Goal: Task Accomplishment & Management: Manage account settings

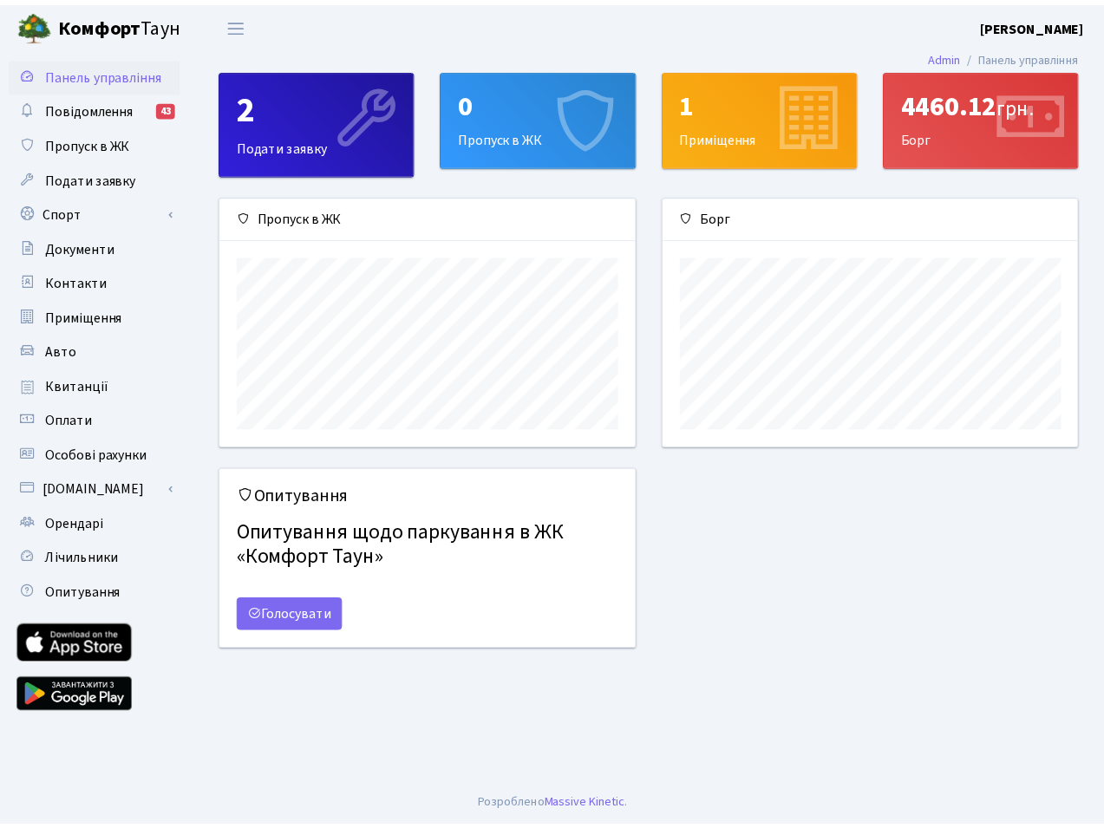
scroll to position [251, 420]
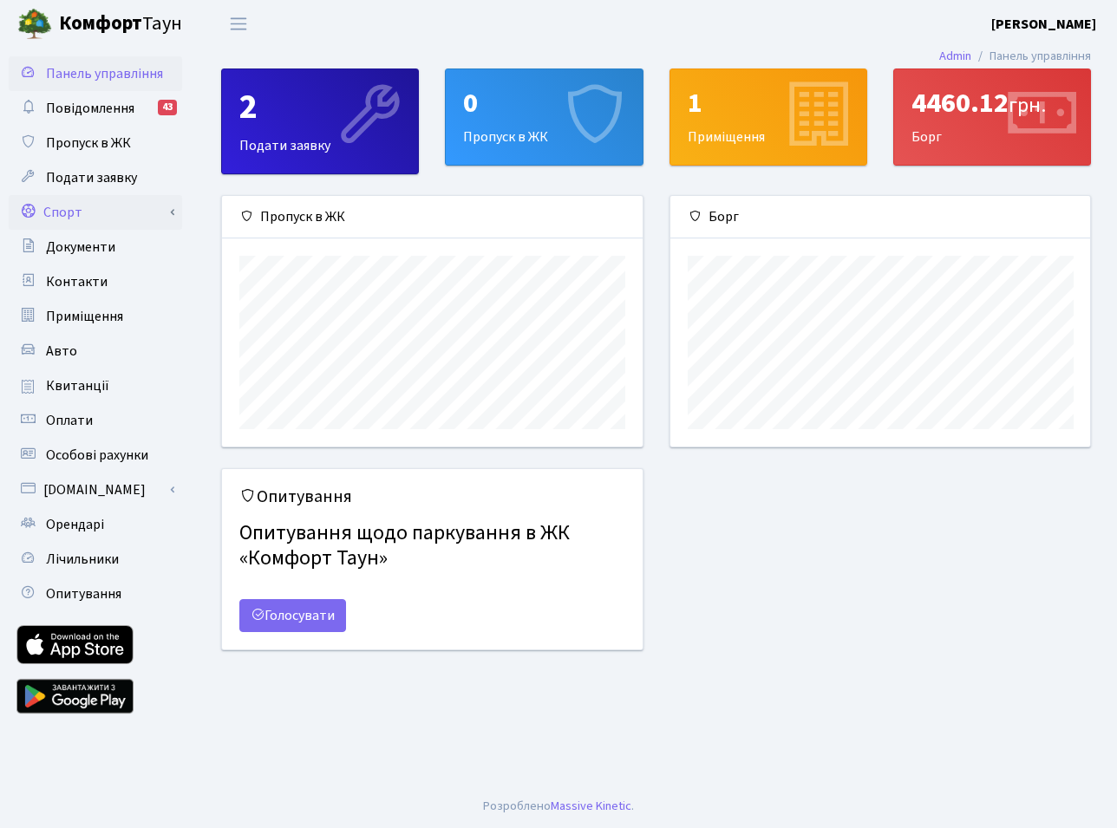
click at [71, 199] on link "Спорт" at bounding box center [95, 212] width 173 height 35
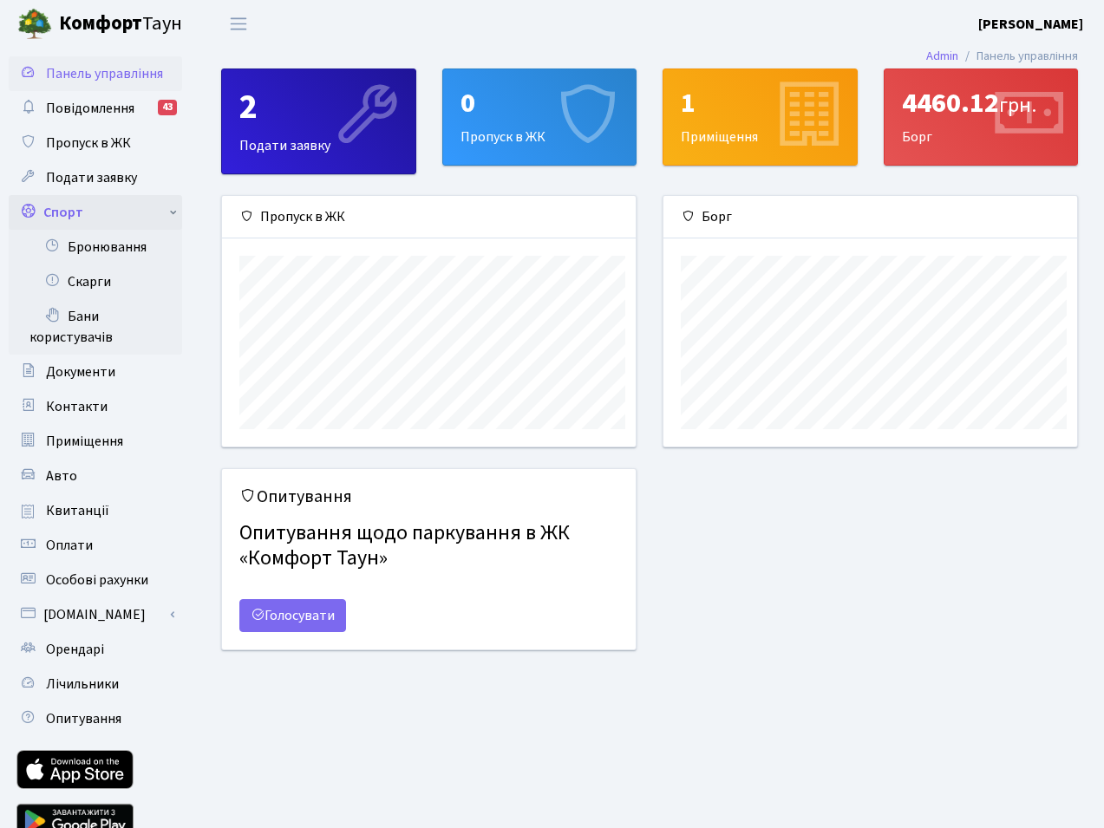
scroll to position [867128, 866965]
click at [108, 250] on link "Бронювання" at bounding box center [95, 247] width 173 height 35
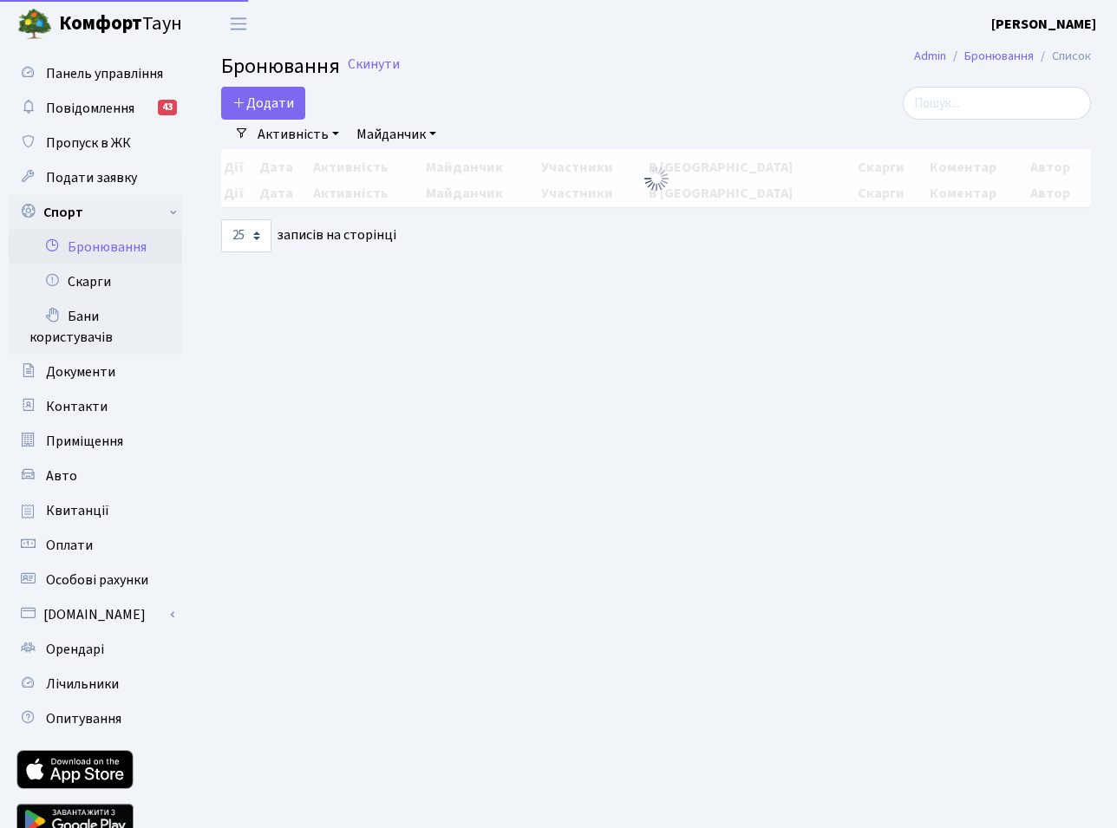
select select "25"
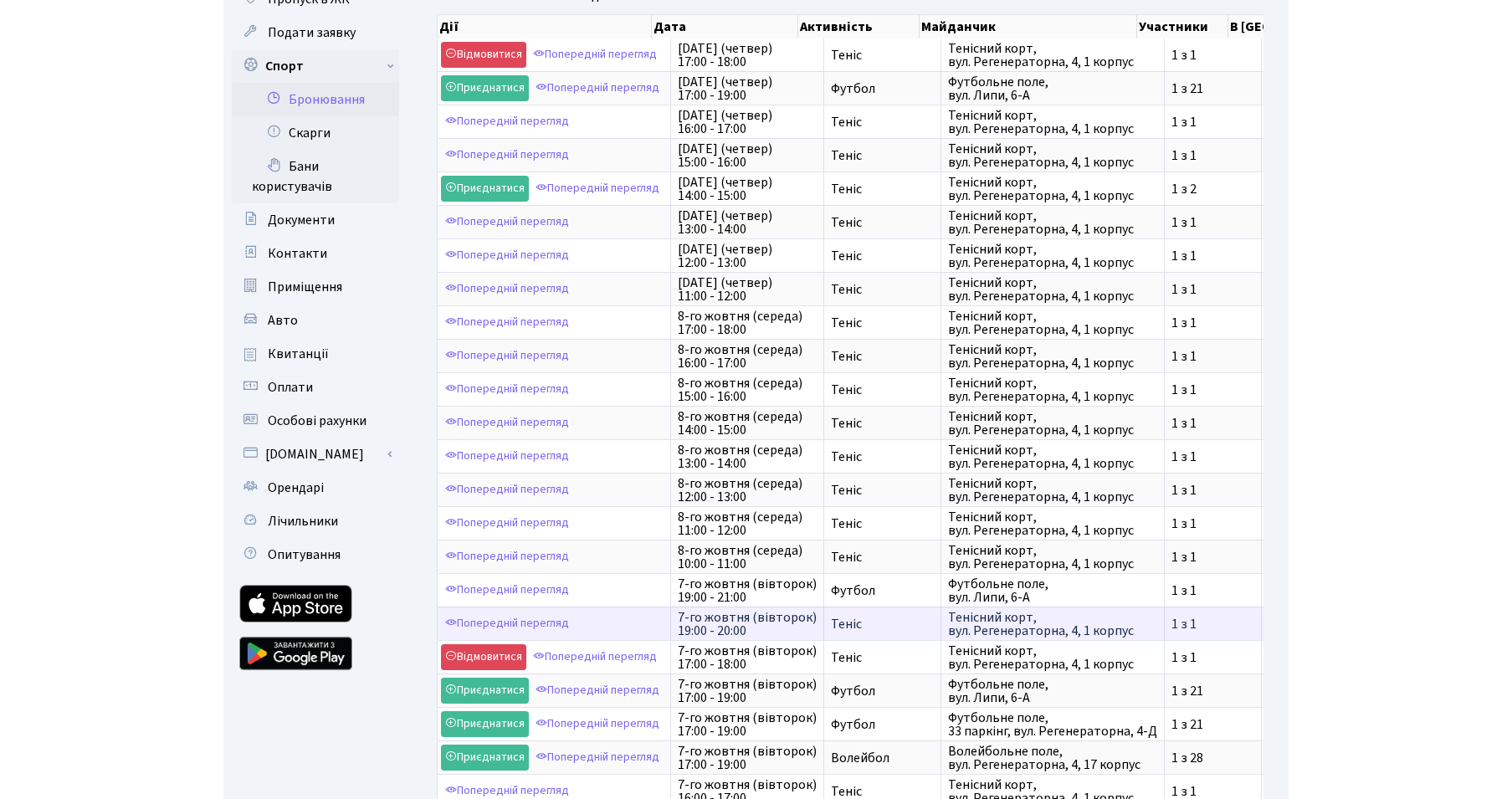
scroll to position [341, 0]
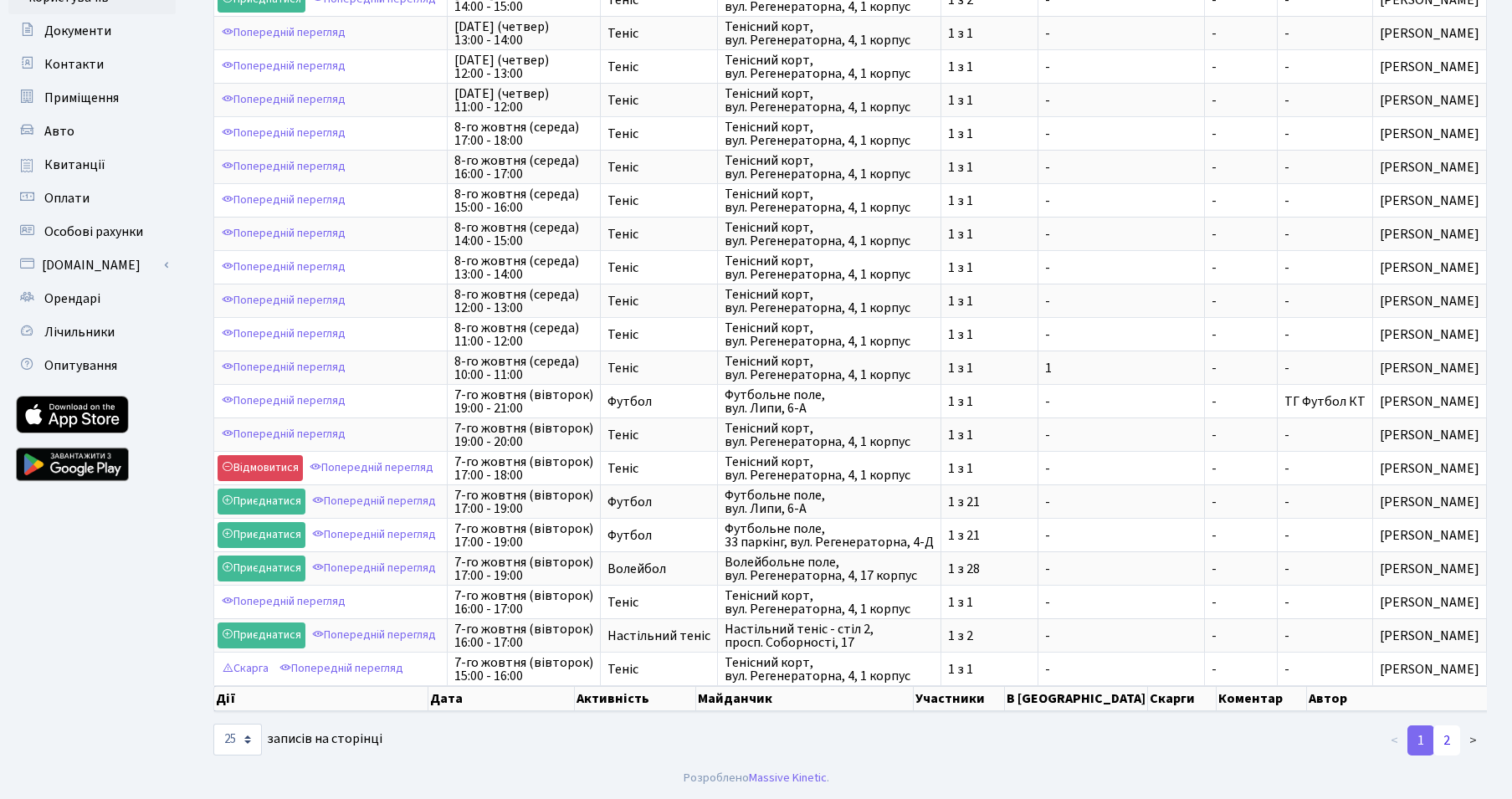
click at [1077, 743] on link "2" at bounding box center [1447, 740] width 27 height 30
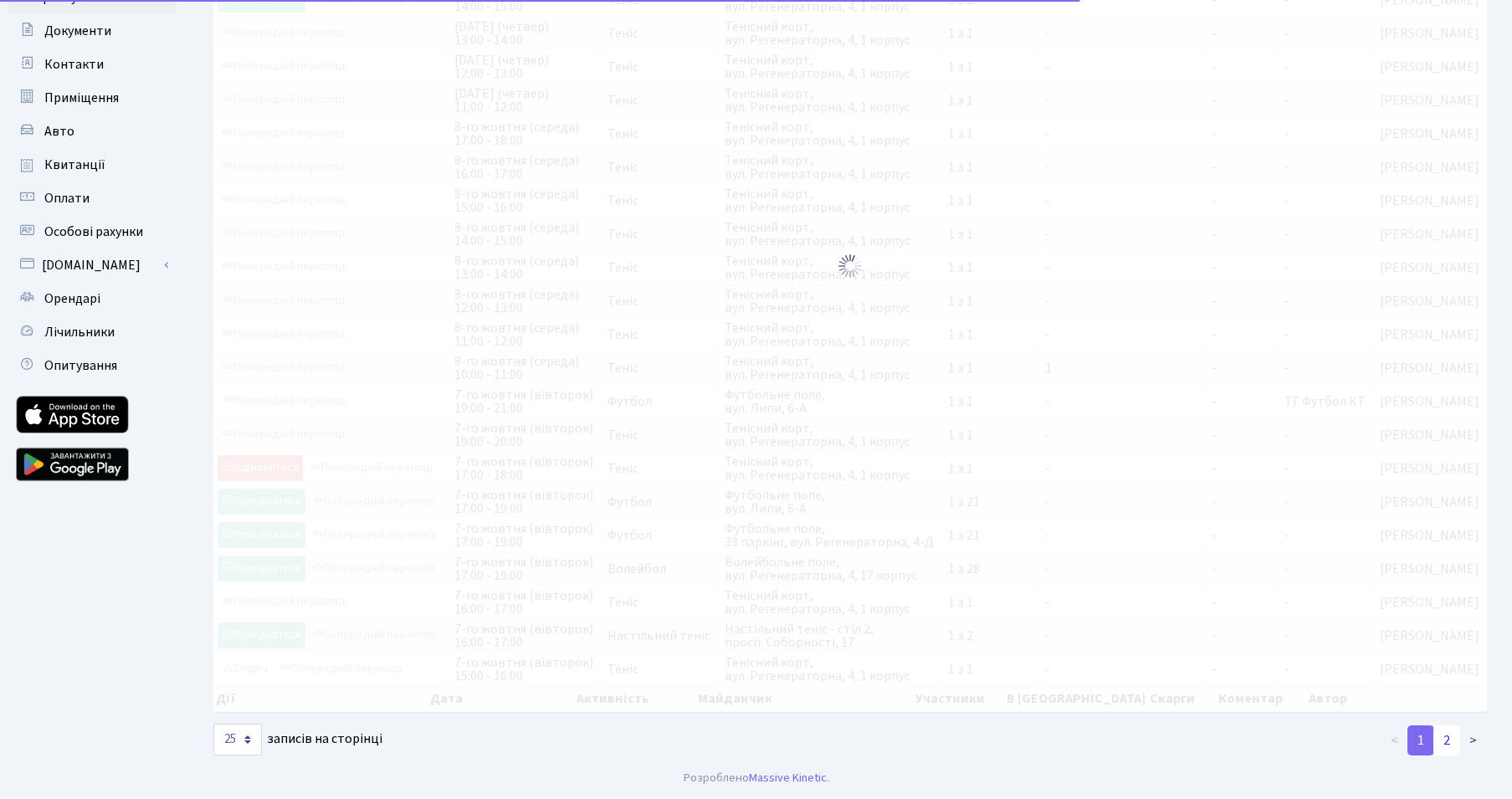
scroll to position [74, 0]
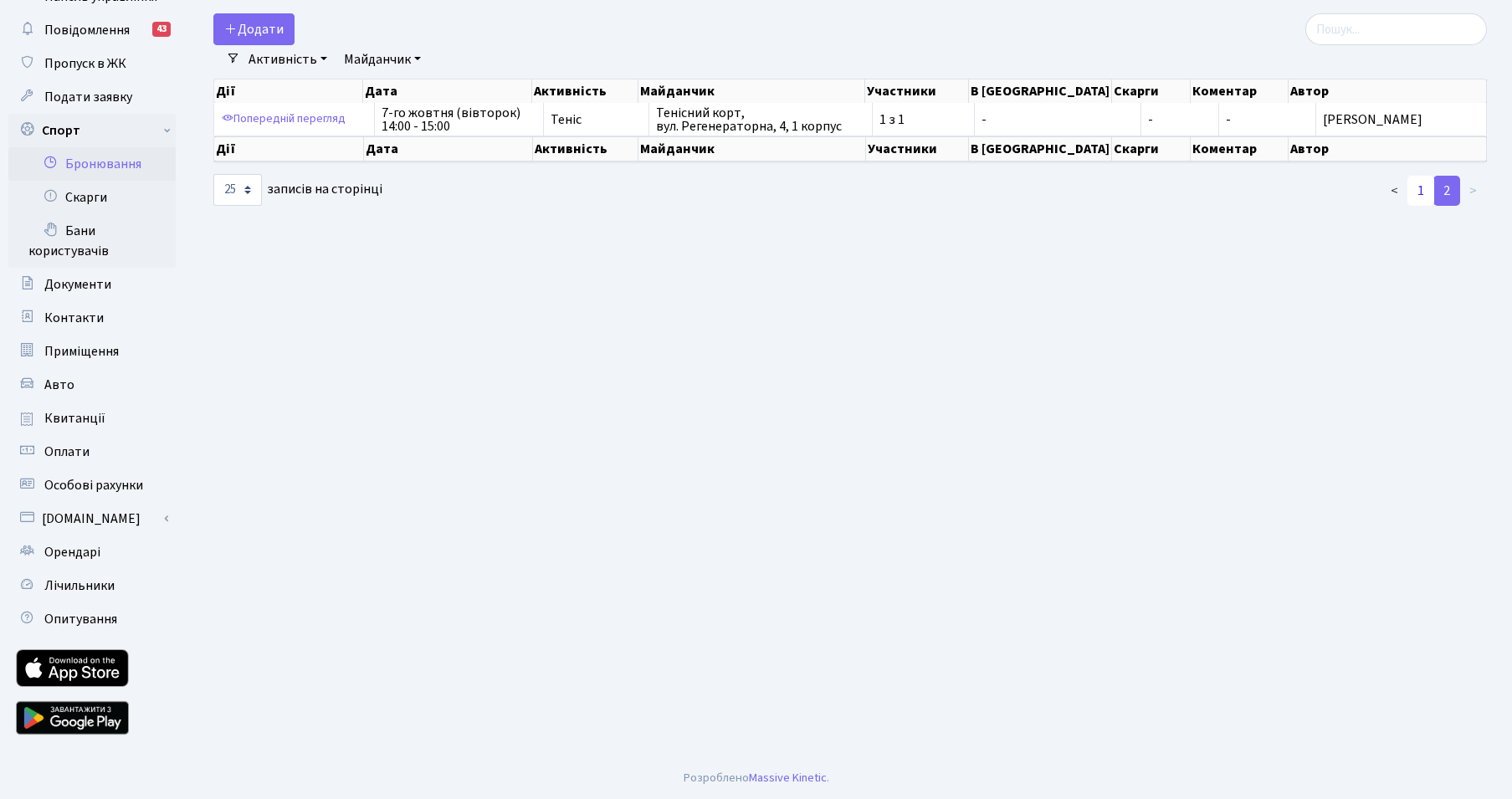
click at [1077, 179] on link "1" at bounding box center [1421, 190] width 27 height 30
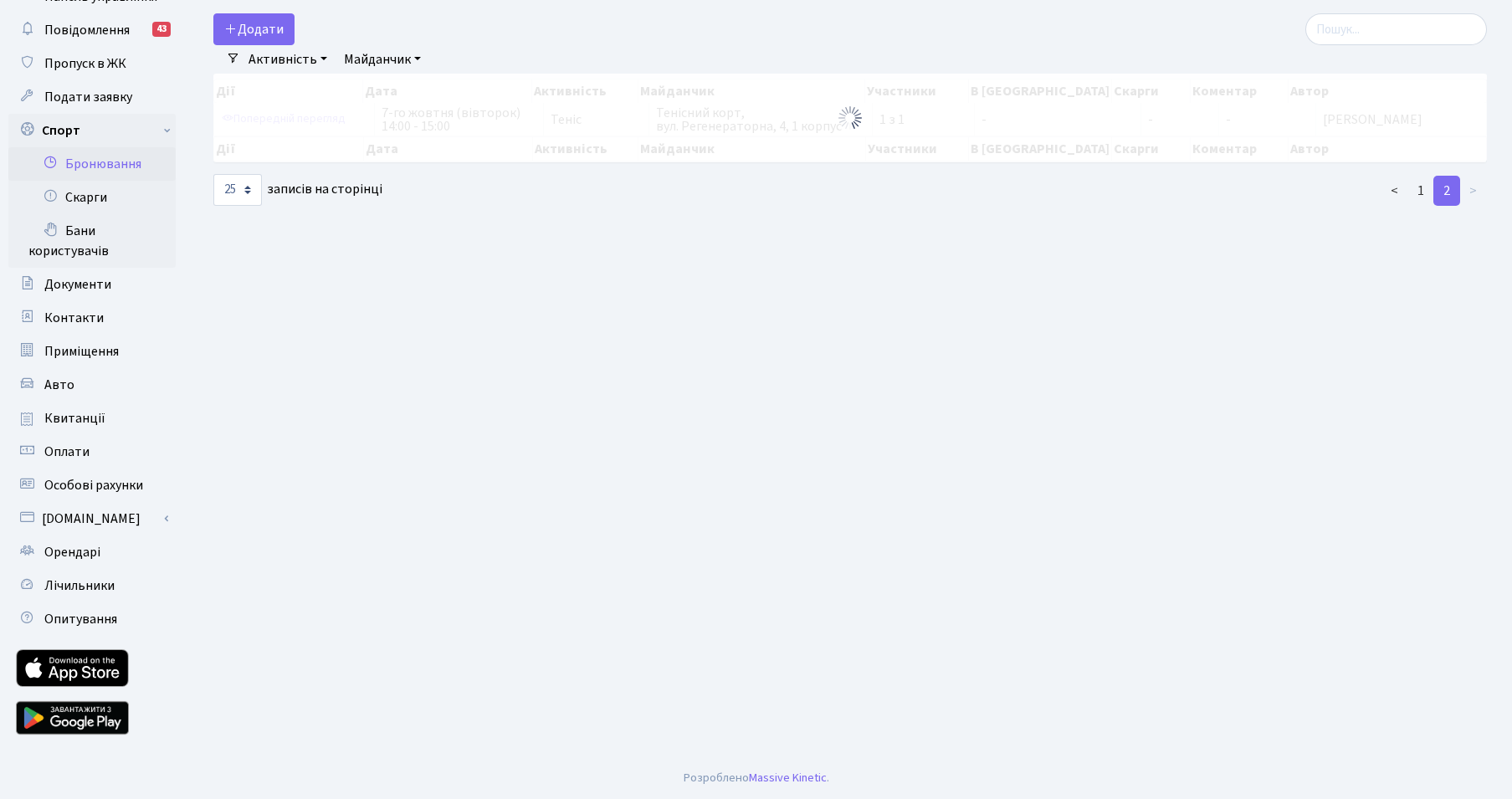
scroll to position [341, 0]
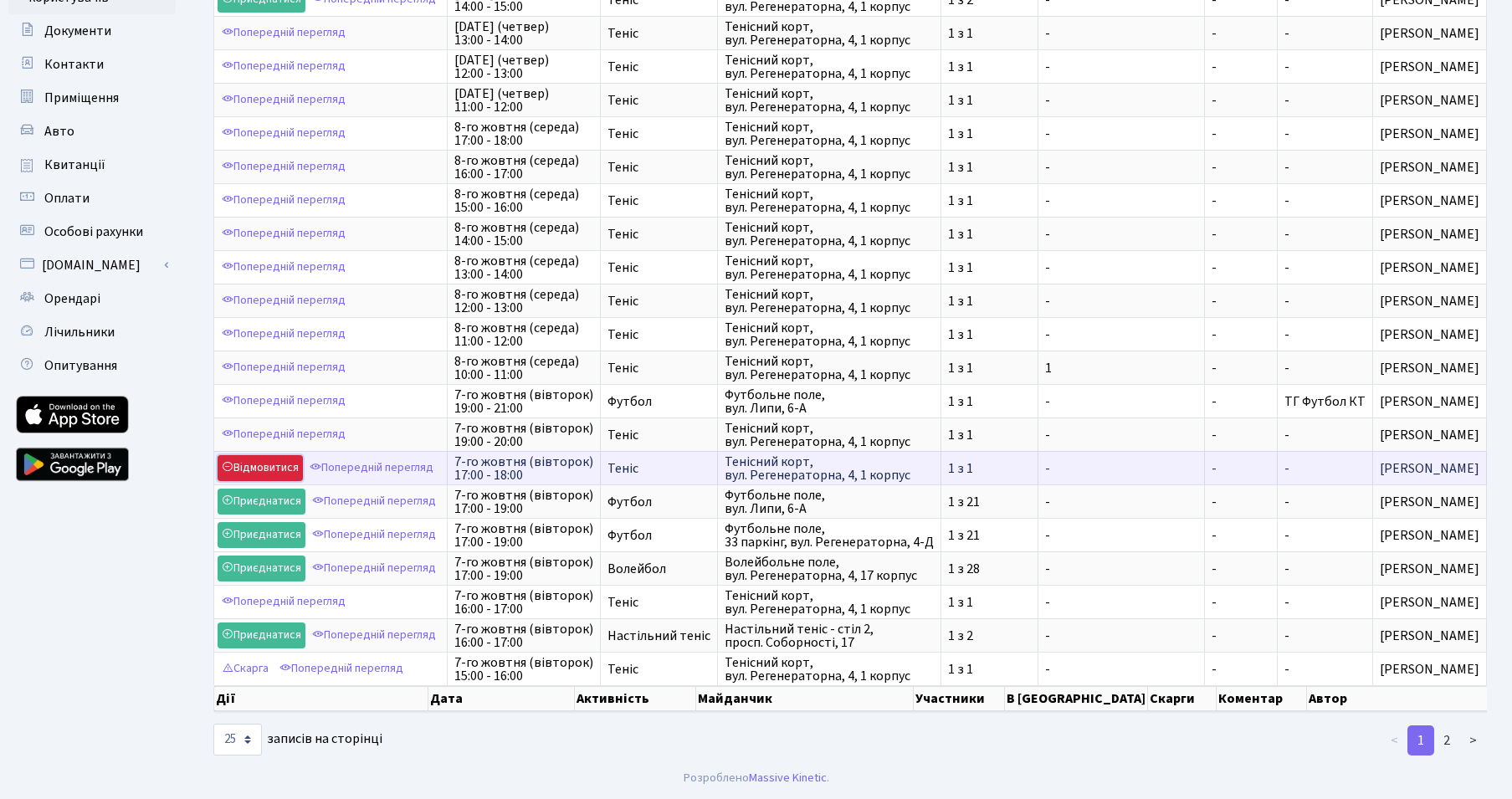
click at [275, 455] on link "Відмовитися" at bounding box center [261, 468] width 85 height 26
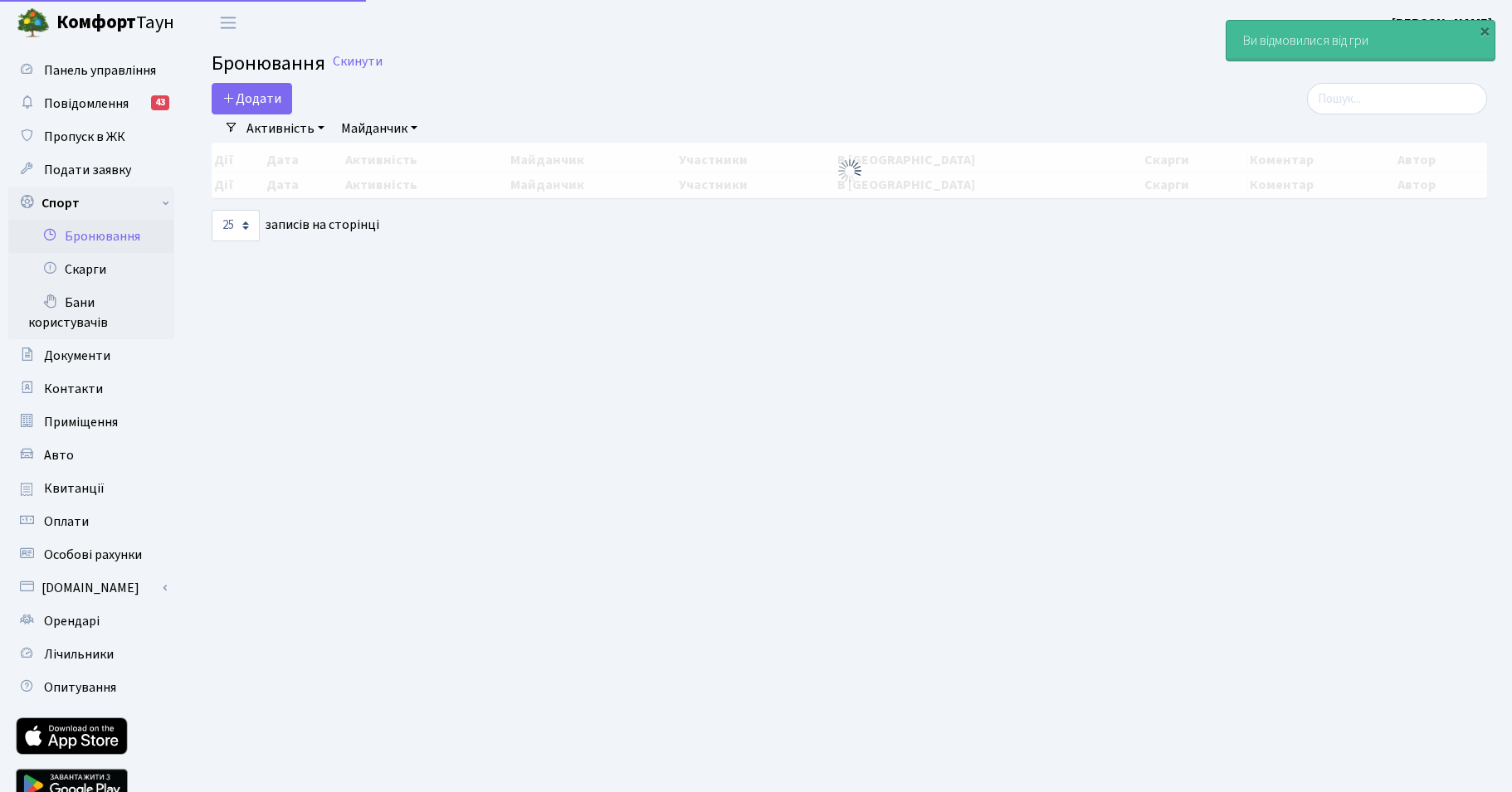
select select "25"
